Goal: Task Accomplishment & Management: Complete application form

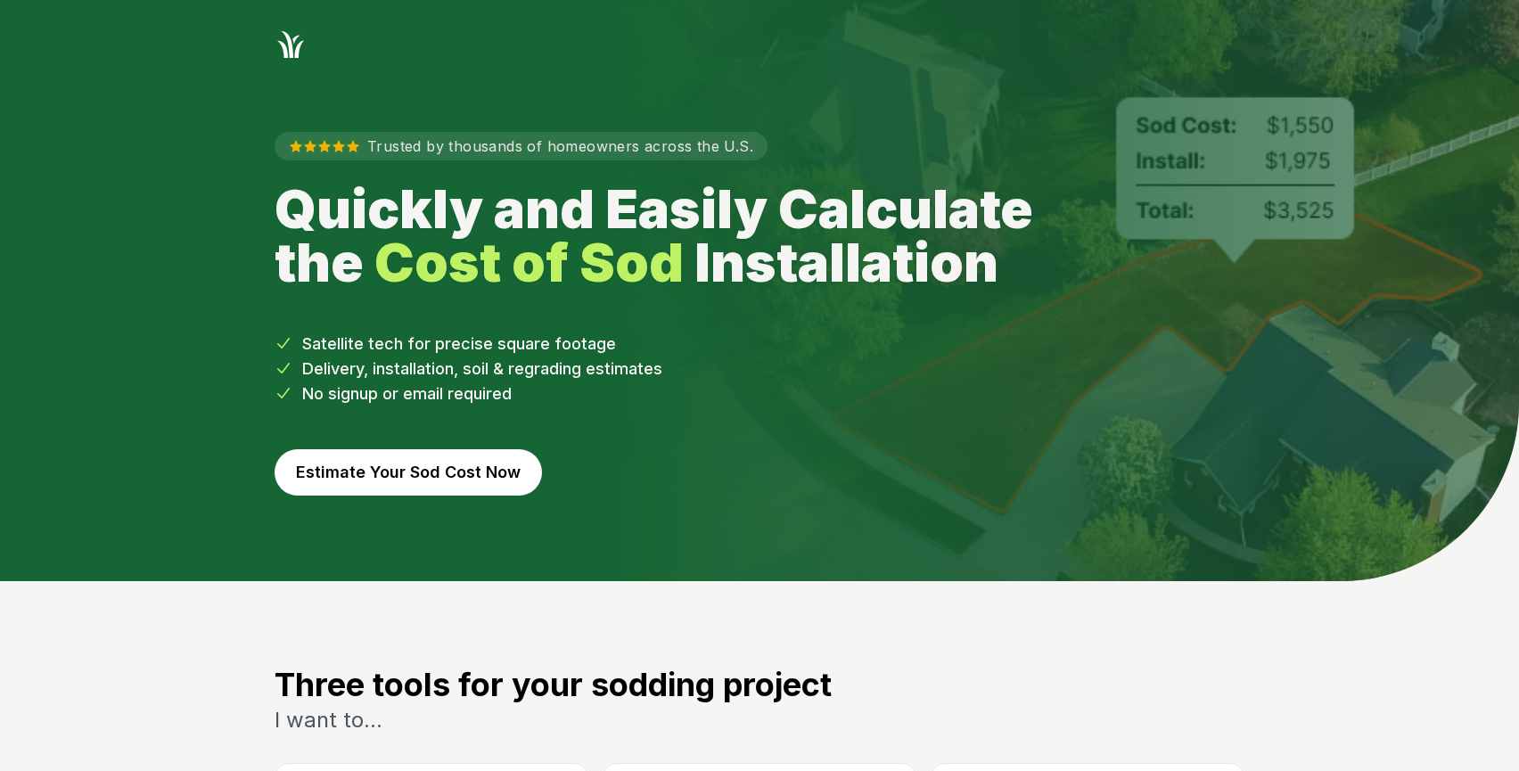
click at [499, 480] on button "Estimate Your Sod Cost Now" at bounding box center [407, 472] width 267 height 46
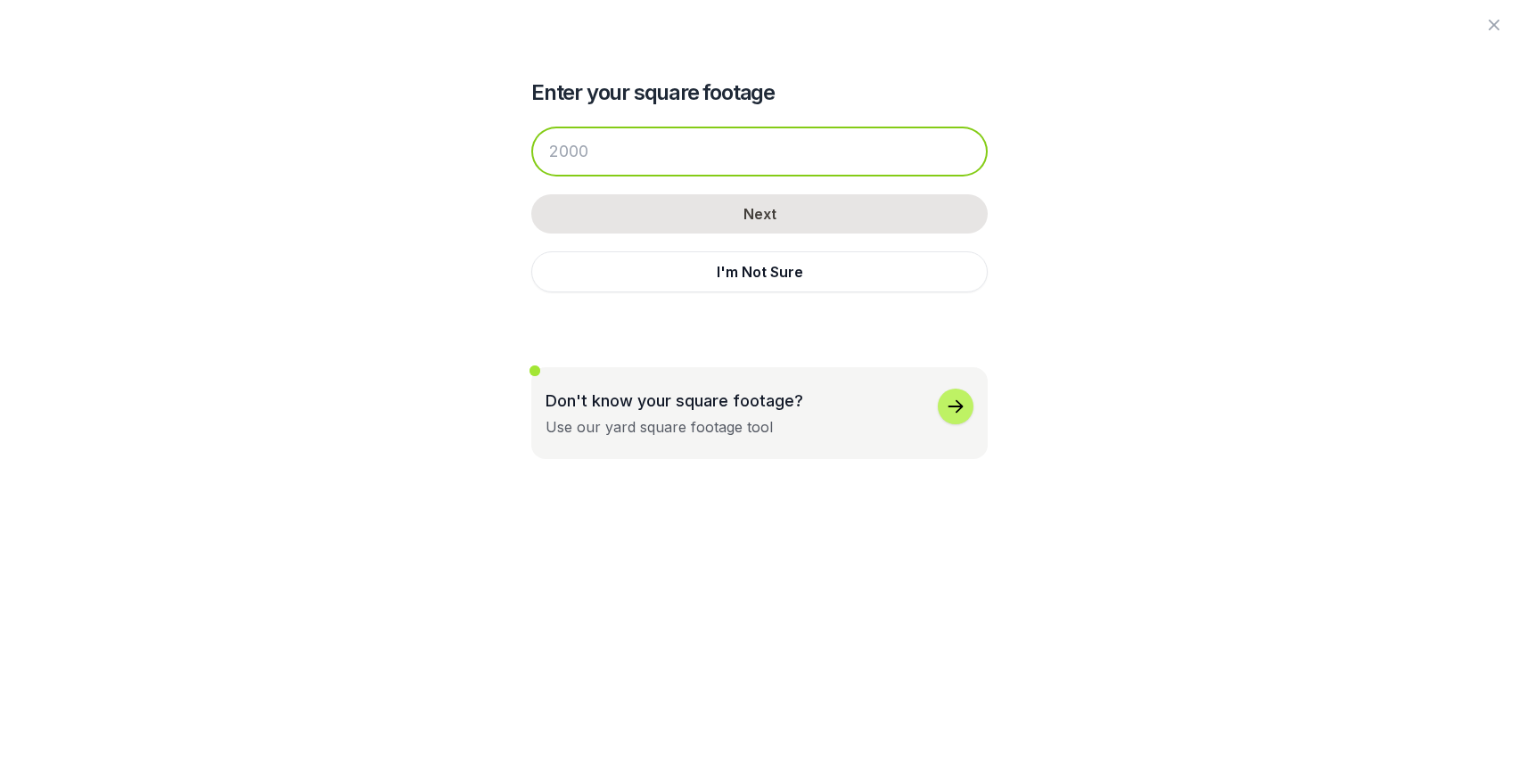
click at [748, 134] on input "number" at bounding box center [759, 152] width 456 height 50
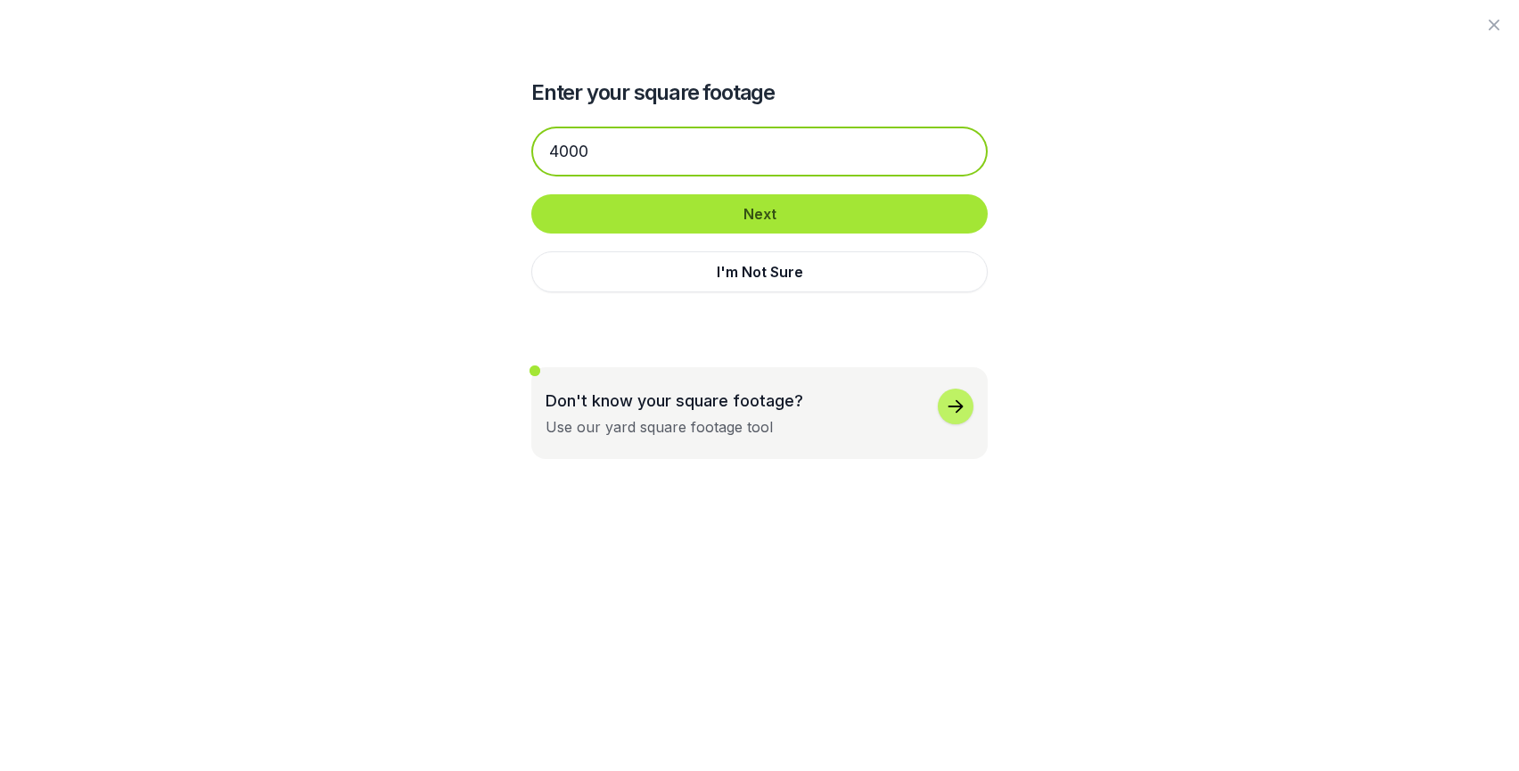
type input "4000"
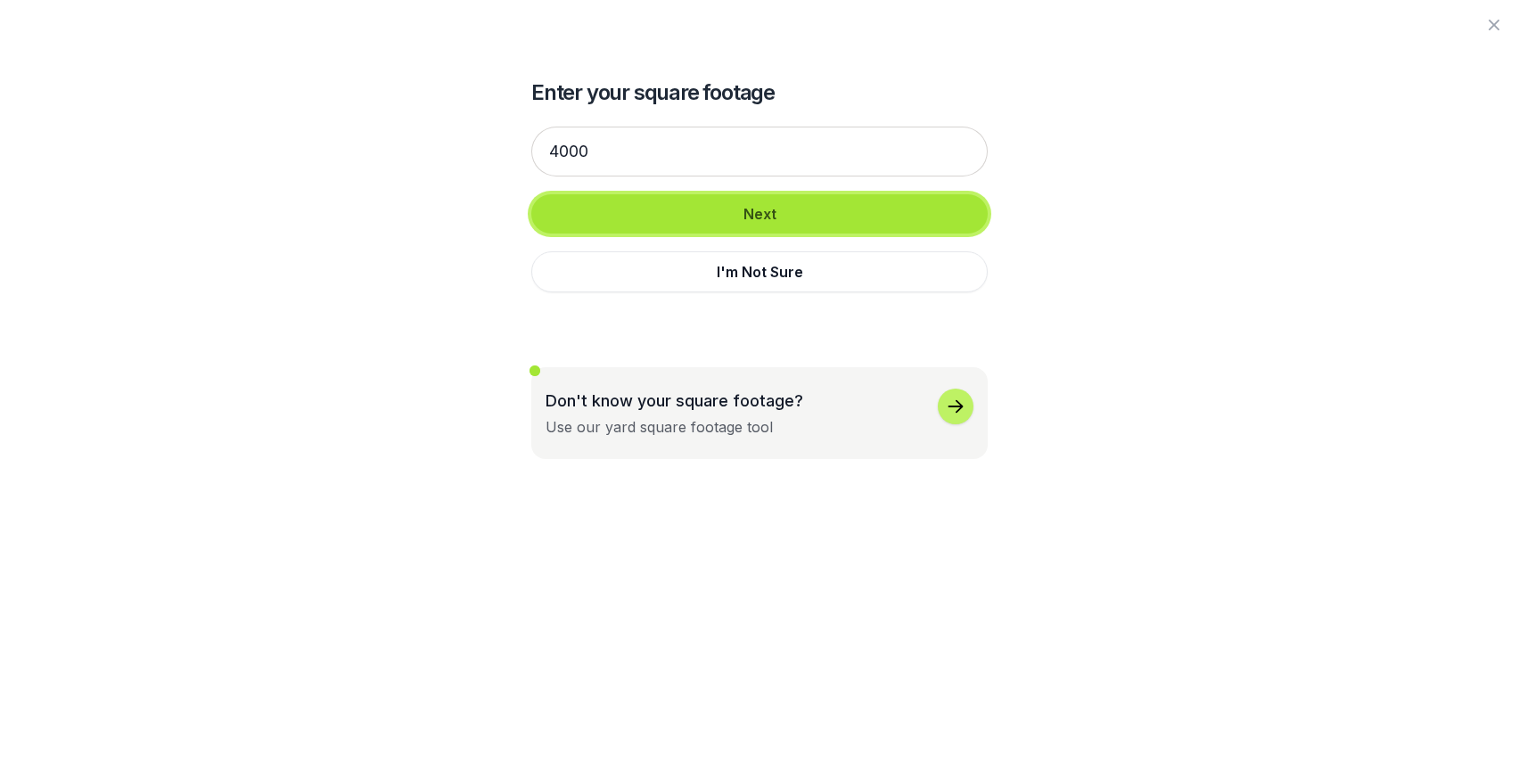
click at [615, 221] on button "Next" at bounding box center [759, 213] width 456 height 39
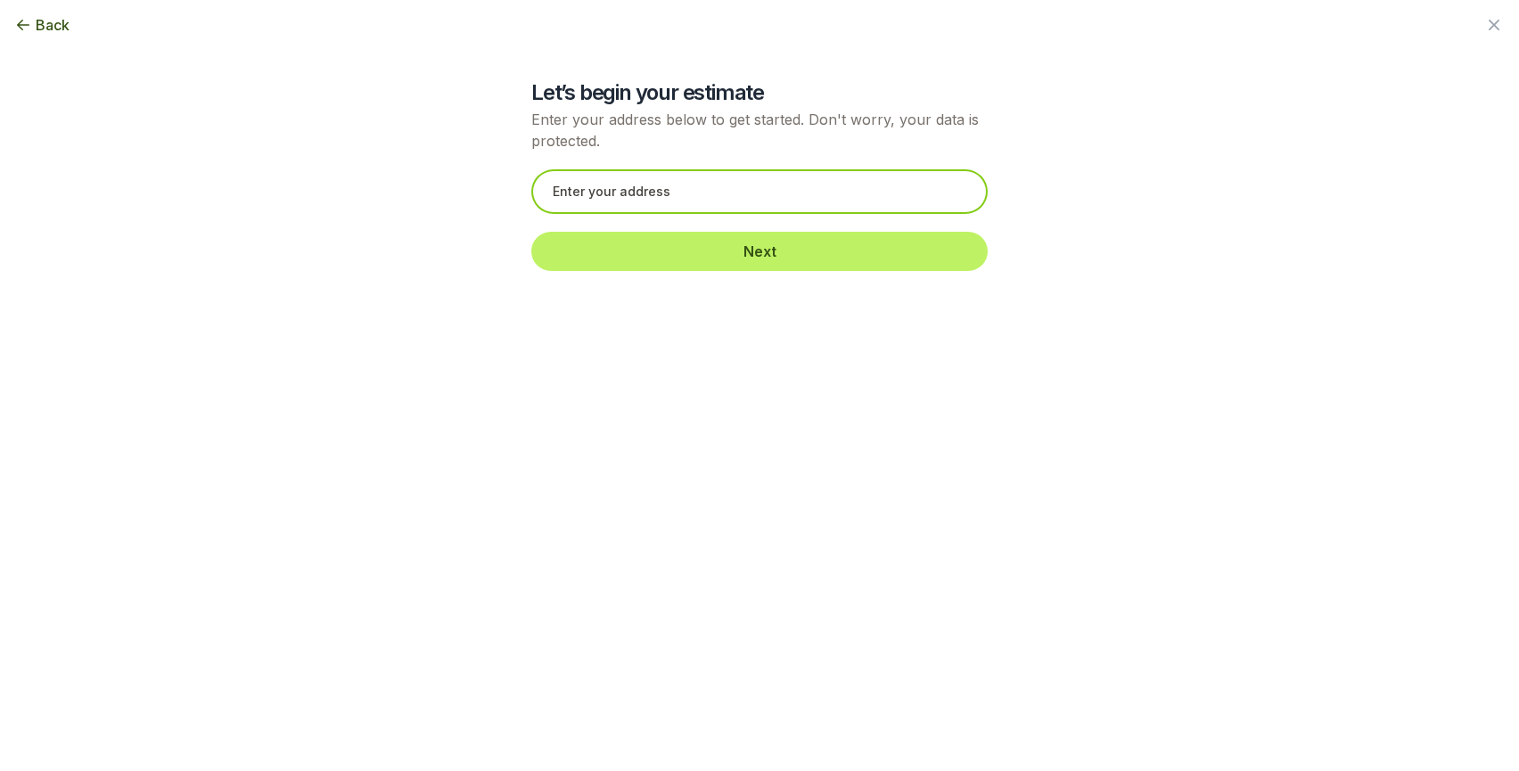
click at [745, 205] on input "text" at bounding box center [759, 191] width 456 height 45
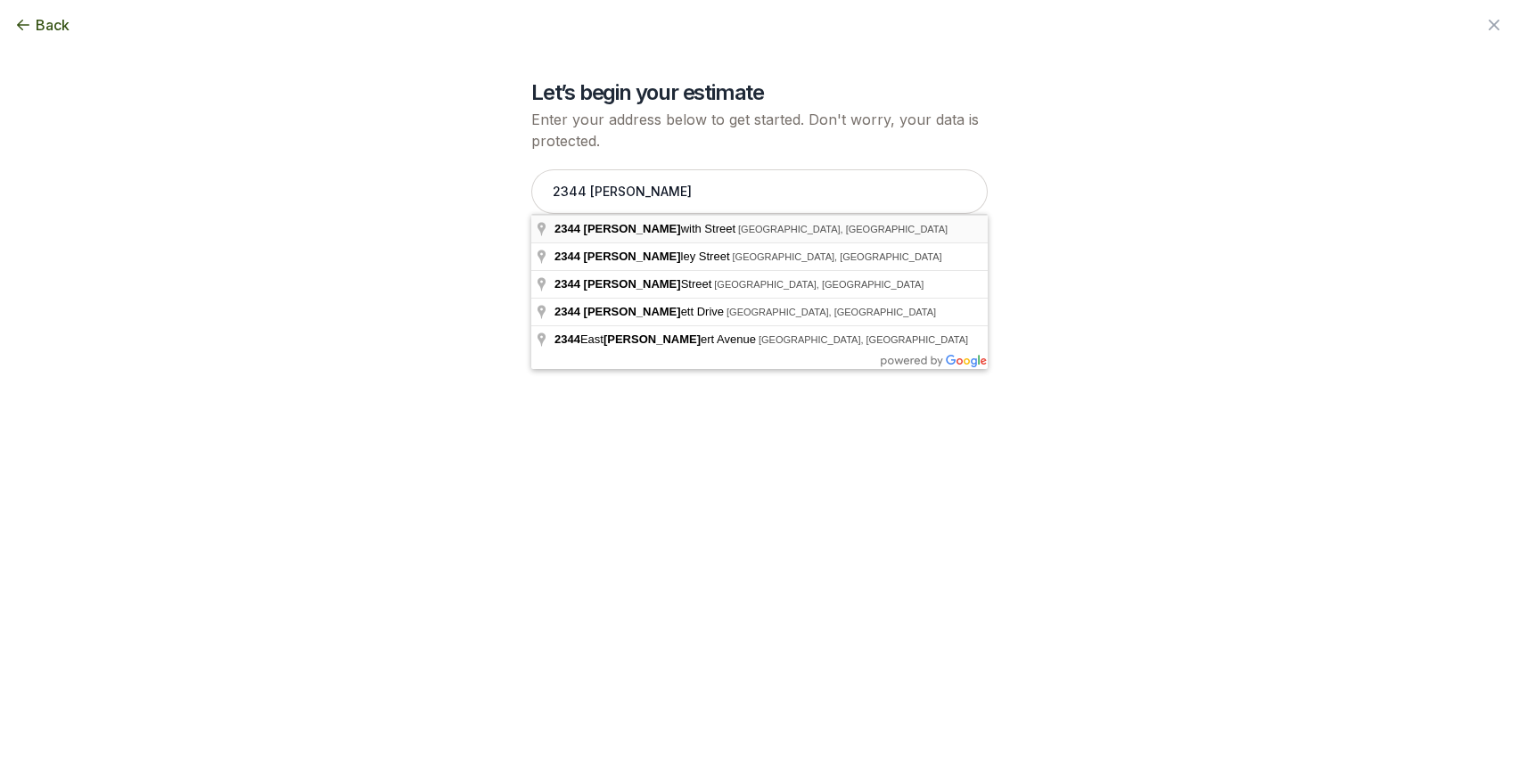
type input "2344 Beckwith Street, Honolulu, HI"
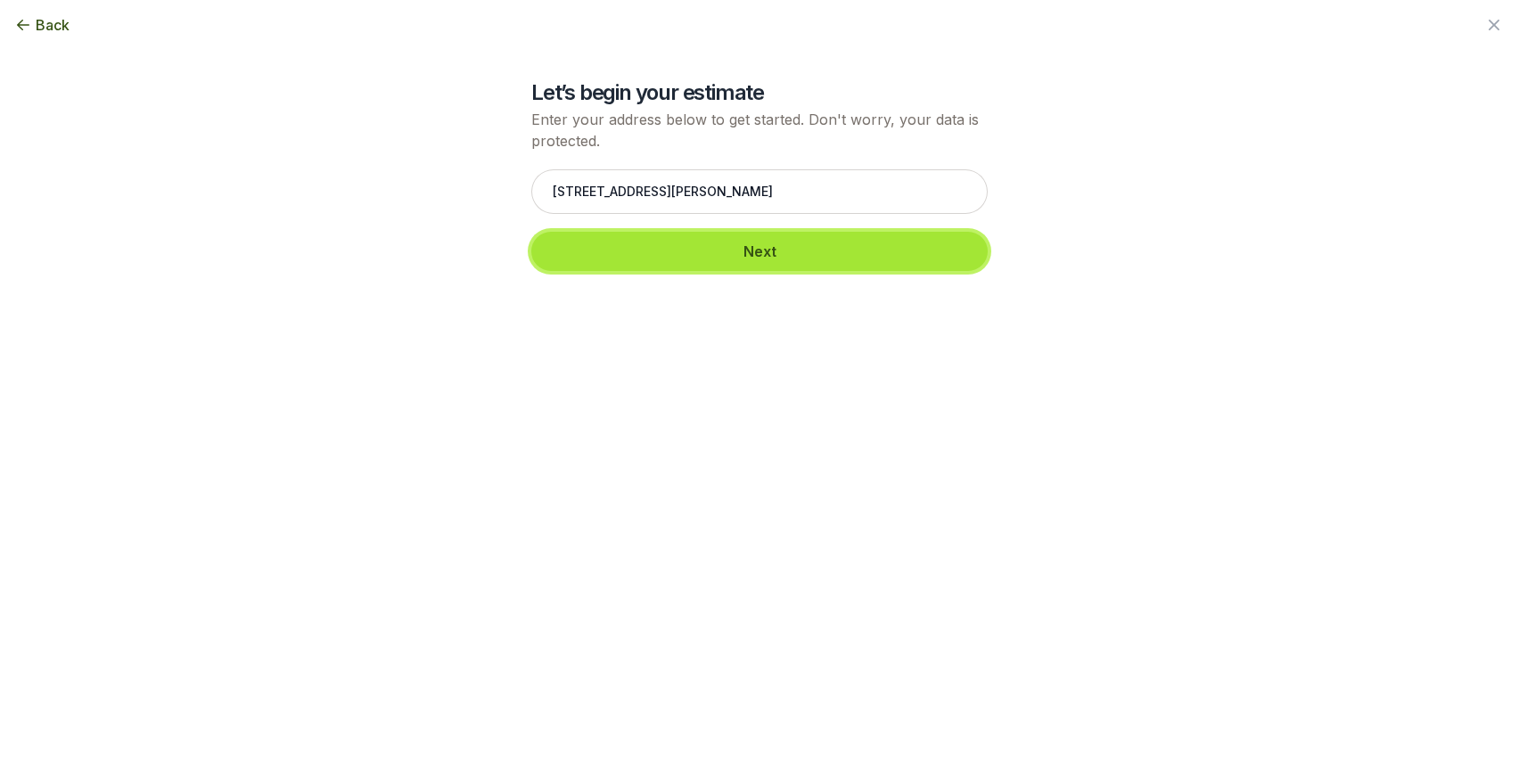
click at [677, 259] on button "Next" at bounding box center [759, 251] width 456 height 39
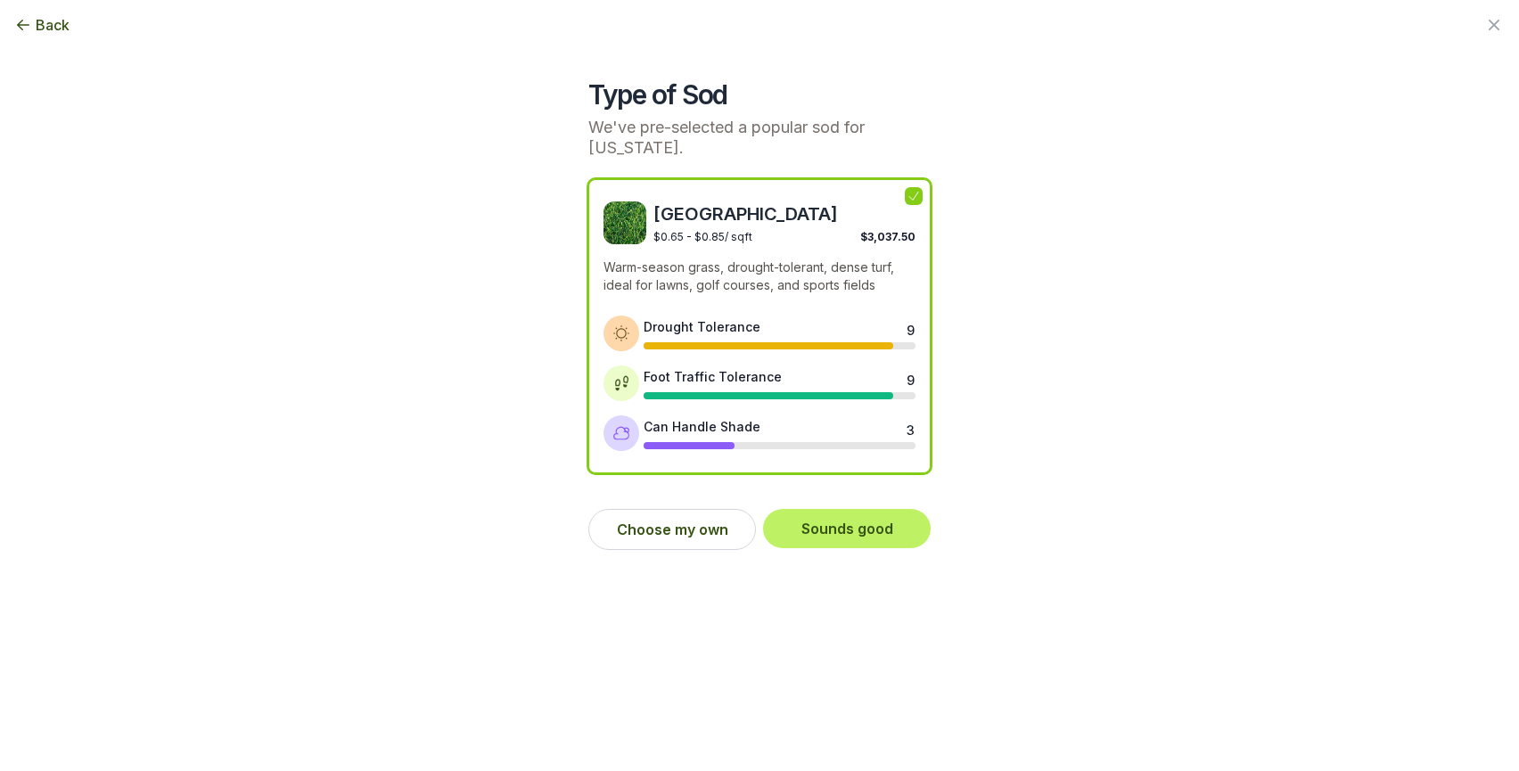
click at [767, 273] on p "Warm-season grass, drought-tolerant, dense turf, ideal for lawns, golf courses,…" at bounding box center [759, 276] width 312 height 36
click at [843, 511] on button "Sounds good" at bounding box center [847, 528] width 168 height 39
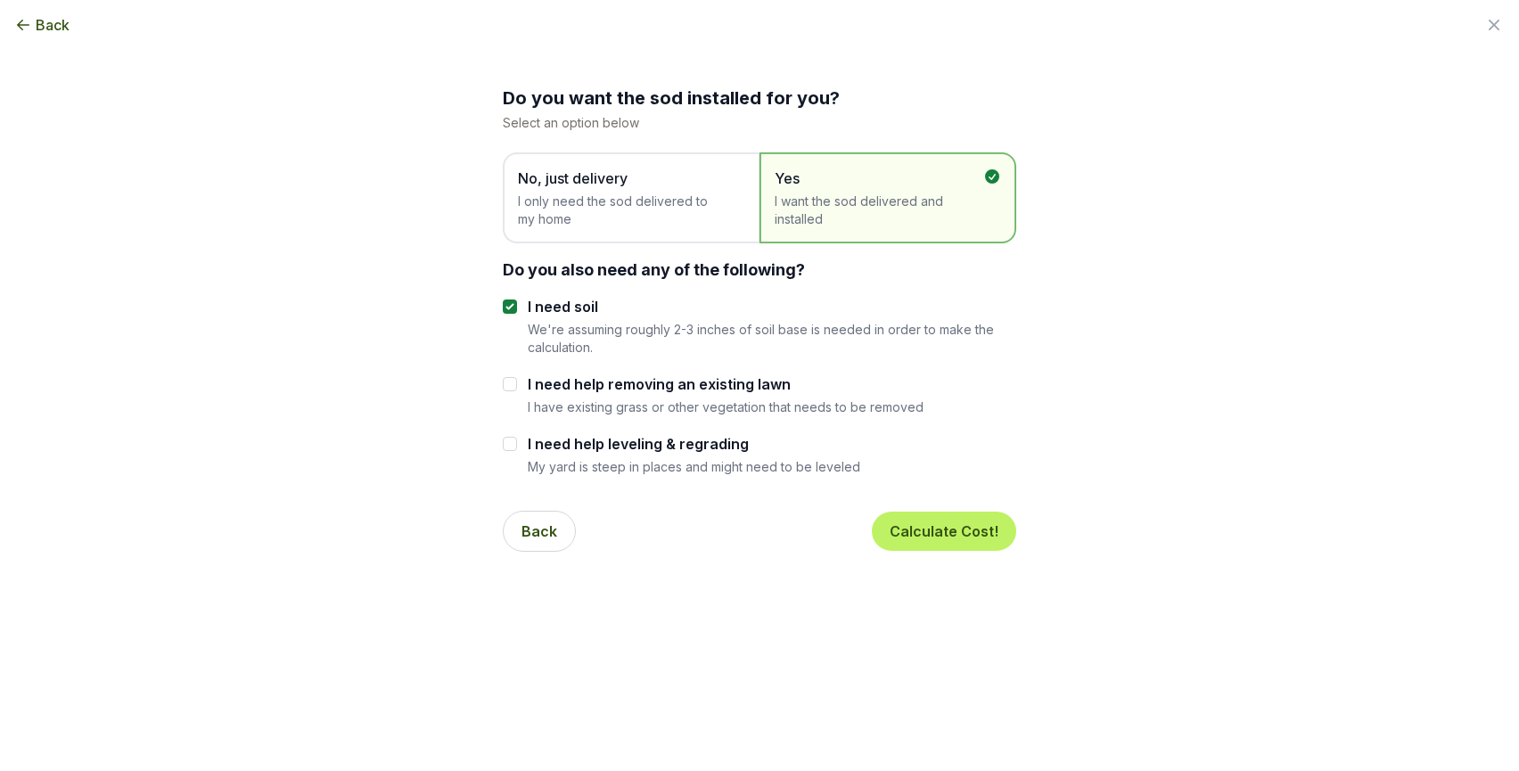
click at [751, 384] on label "I need help removing an existing lawn" at bounding box center [726, 383] width 396 height 21
click at [517, 384] on input "I need help removing an existing lawn" at bounding box center [510, 384] width 14 height 14
checkbox input "true"
click at [713, 436] on label "I need help leveling & regrading" at bounding box center [694, 443] width 332 height 21
click at [517, 437] on input "I need help leveling & regrading" at bounding box center [510, 444] width 14 height 14
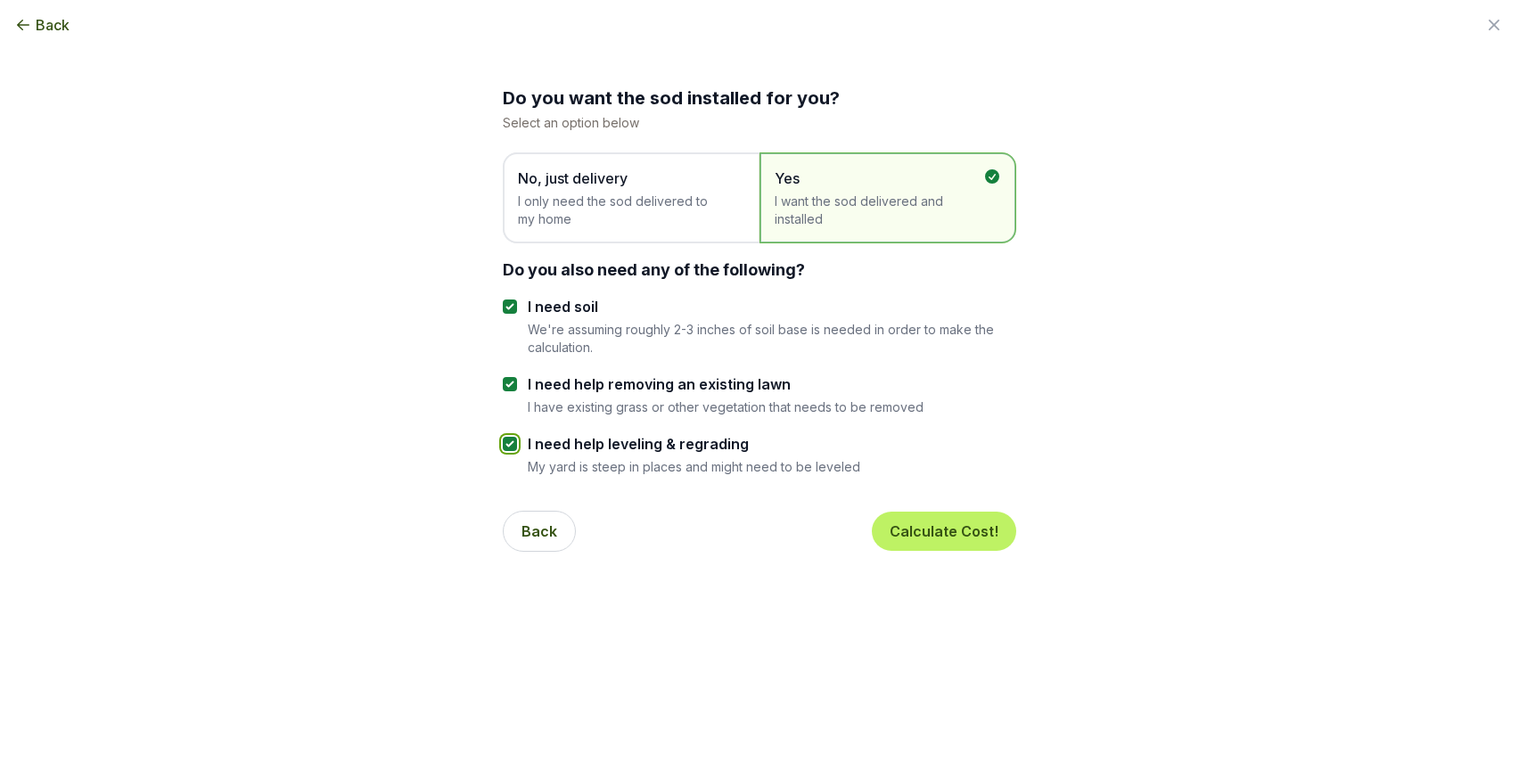
checkbox input "true"
click at [937, 531] on button "Calculate Cost!" at bounding box center [944, 531] width 144 height 39
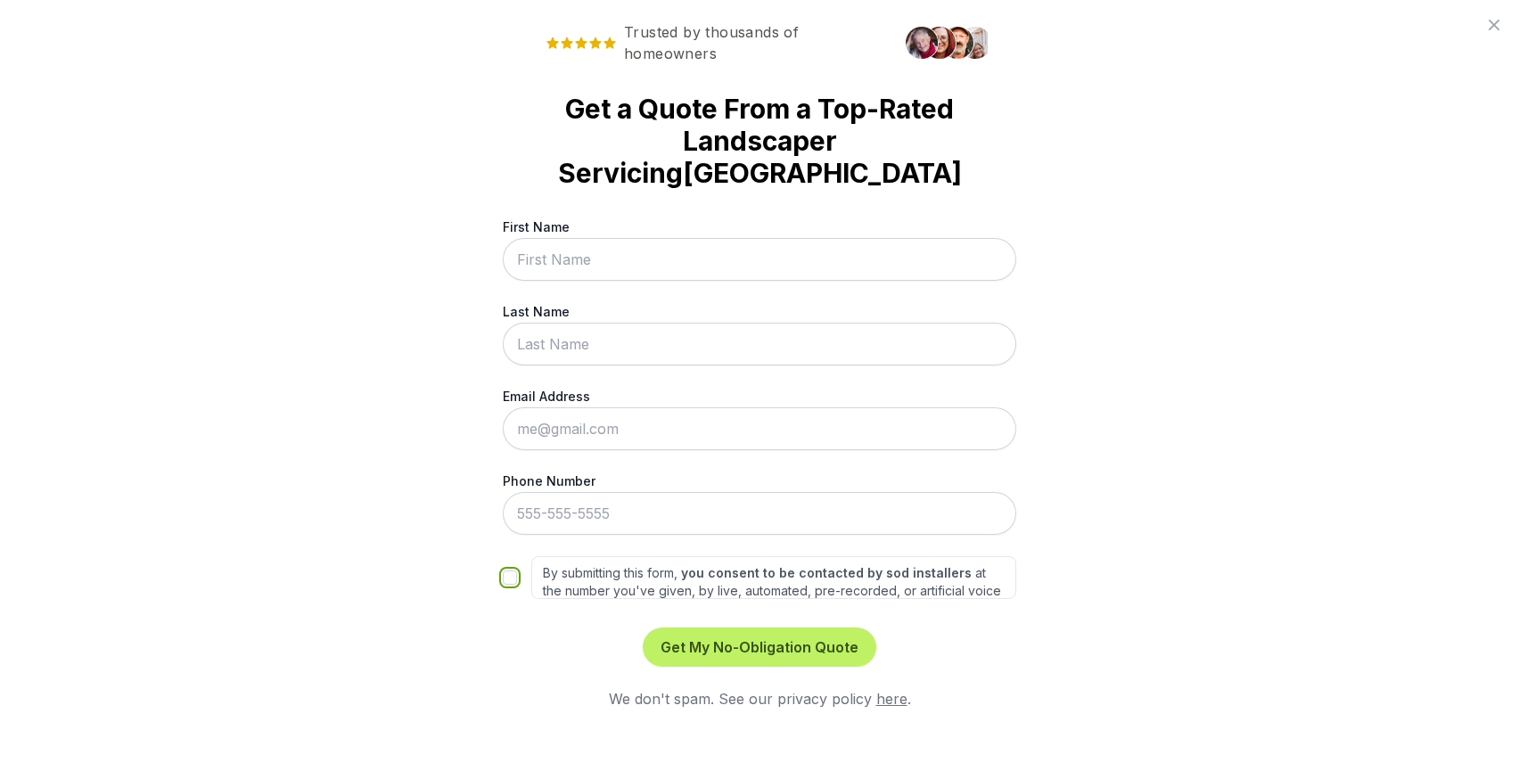
click at [513, 570] on input "By submitting this form, you consent to be contacted by sod installers at the n…" at bounding box center [510, 577] width 14 height 14
checkbox input "true"
click at [668, 251] on div "First Name Last Name Email Address Phone Number By submitting this form, you co…" at bounding box center [759, 407] width 513 height 381
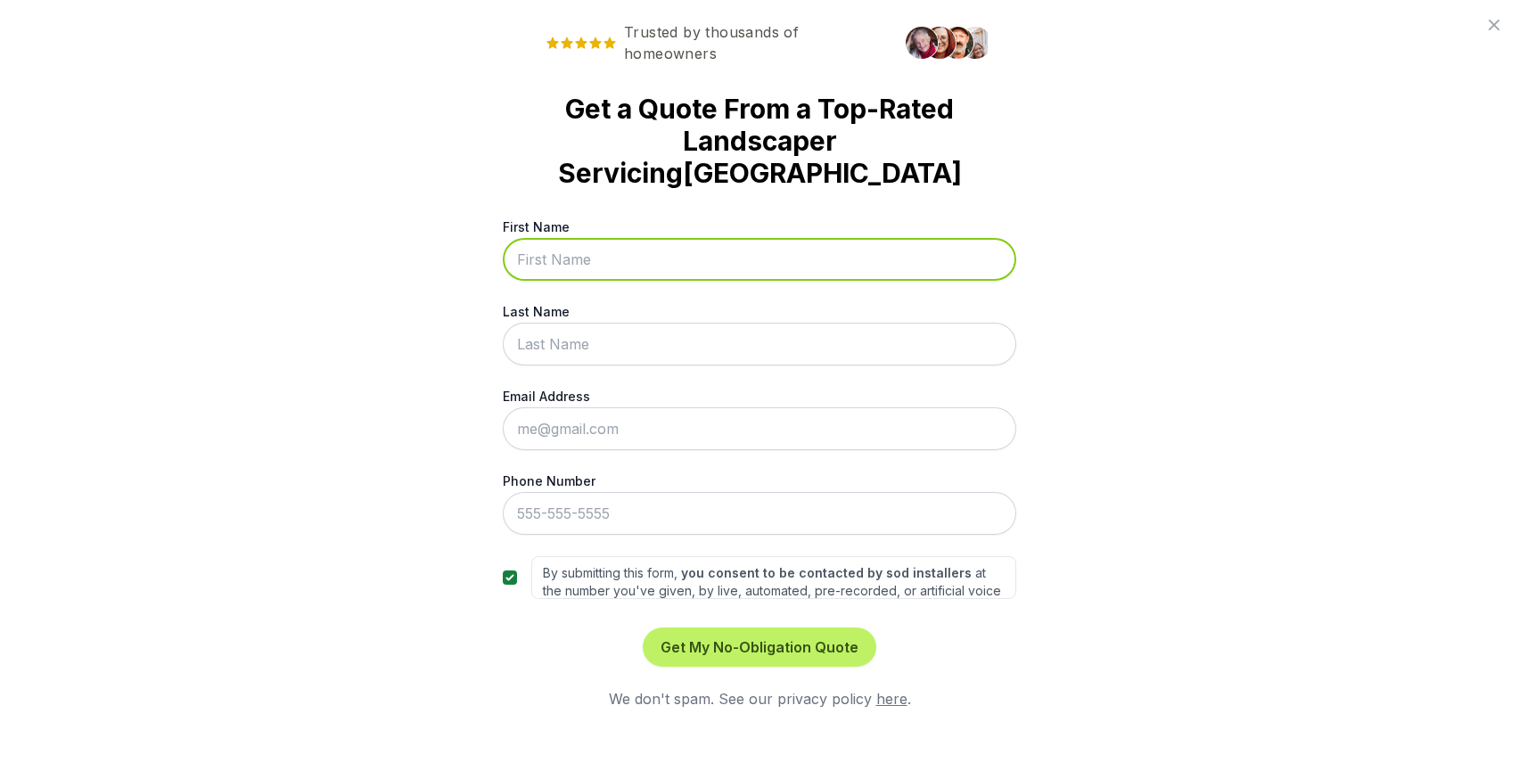
click at [643, 238] on input "First Name" at bounding box center [759, 259] width 513 height 43
type input "max"
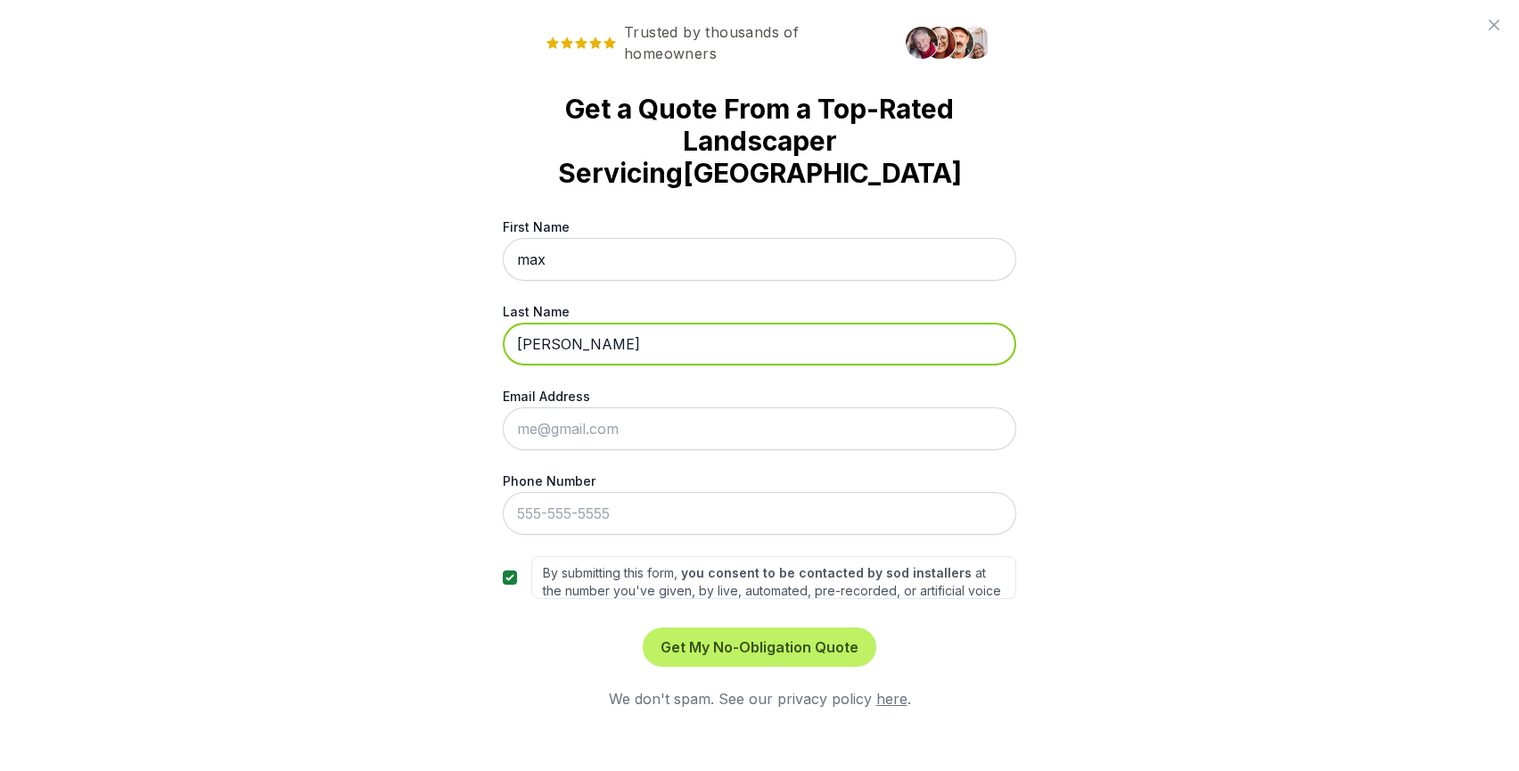
type input "tave"
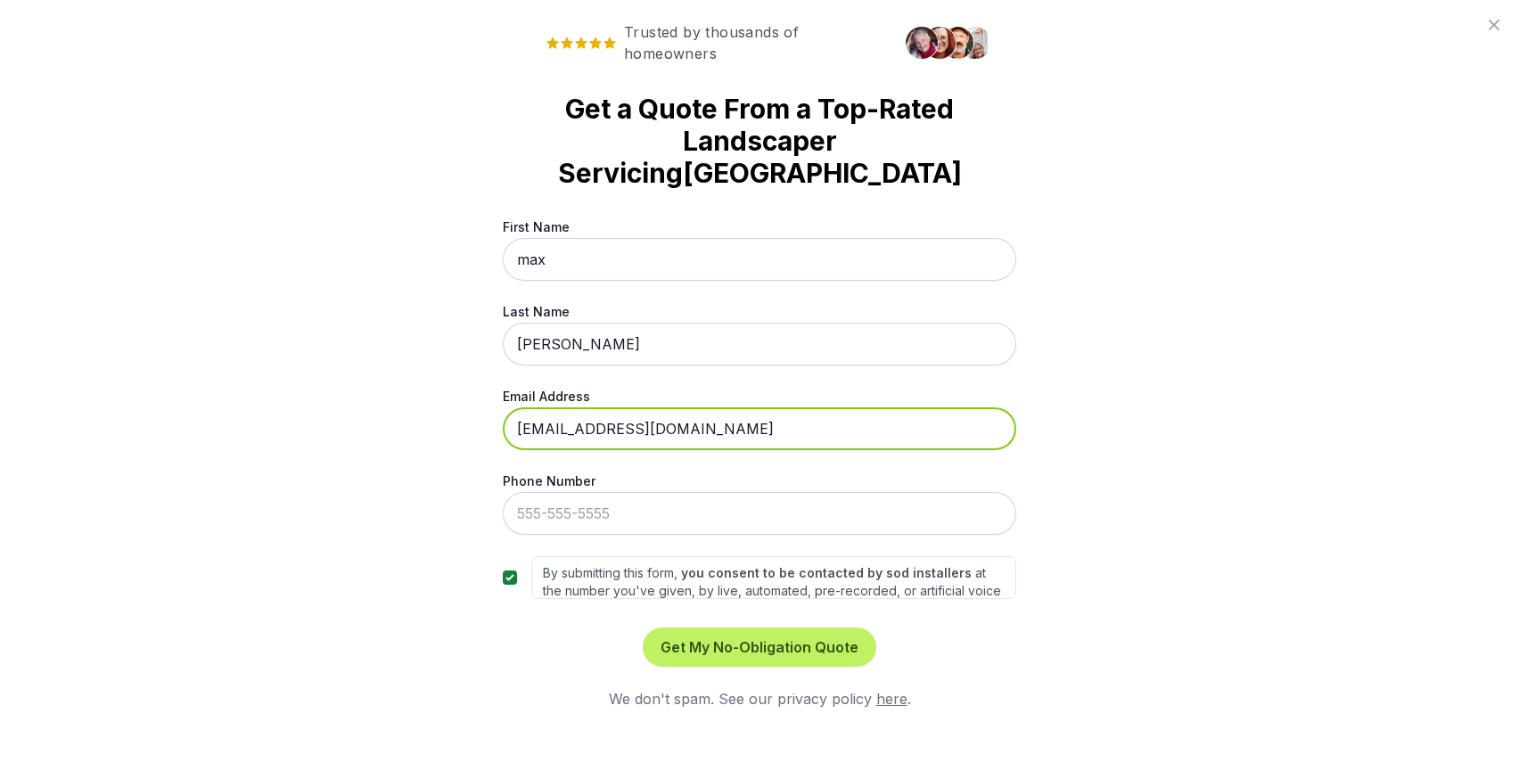
type input "mt2344@gmail.com"
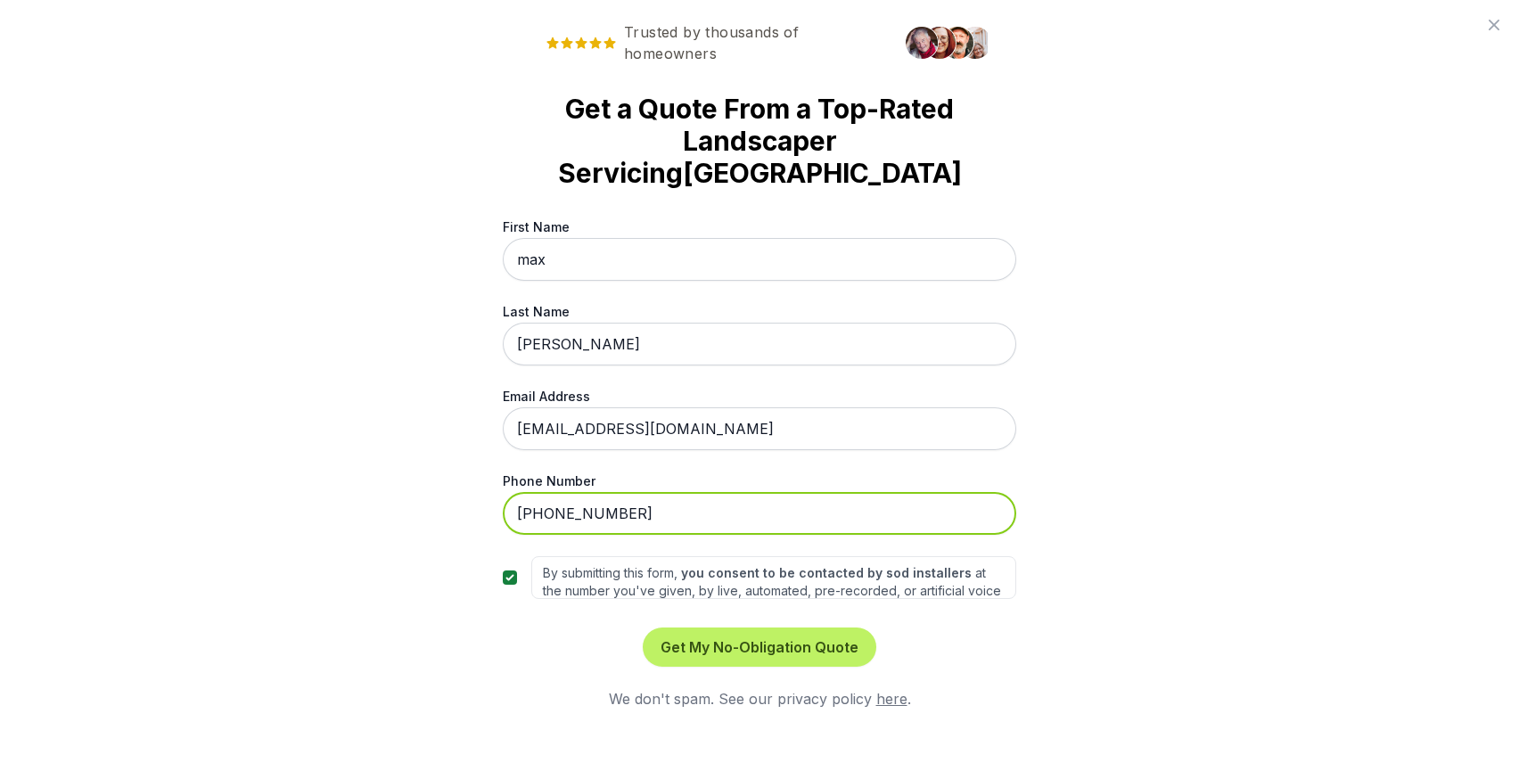
type input "808-308-1798"
click at [1158, 635] on div "Trusted by thousands of homeowners Get a Quote From a Top-Rated Landscaper Serv…" at bounding box center [759, 385] width 1519 height 771
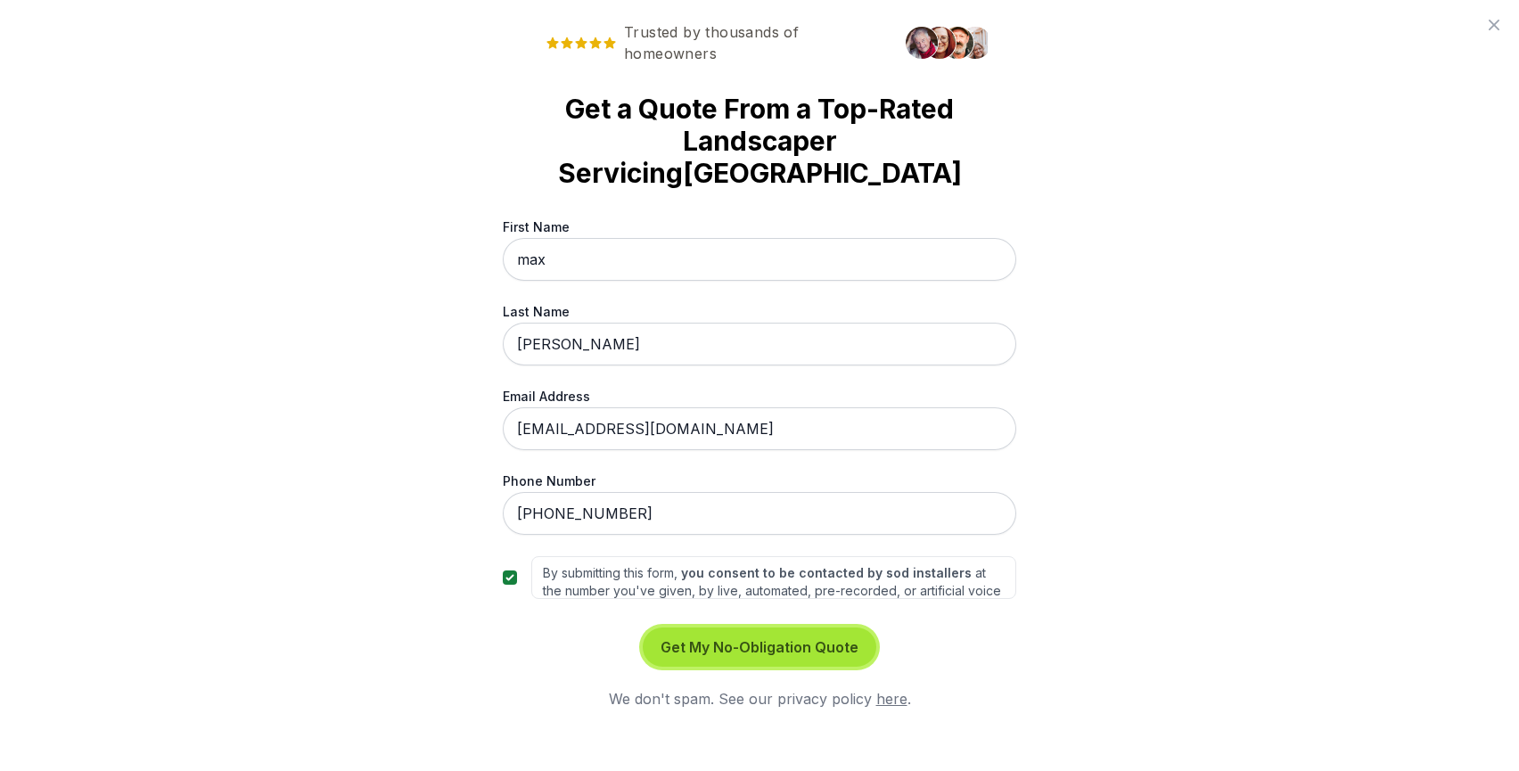
click at [841, 627] on button "Get My No-Obligation Quote" at bounding box center [759, 646] width 233 height 39
